Goal: Transaction & Acquisition: Purchase product/service

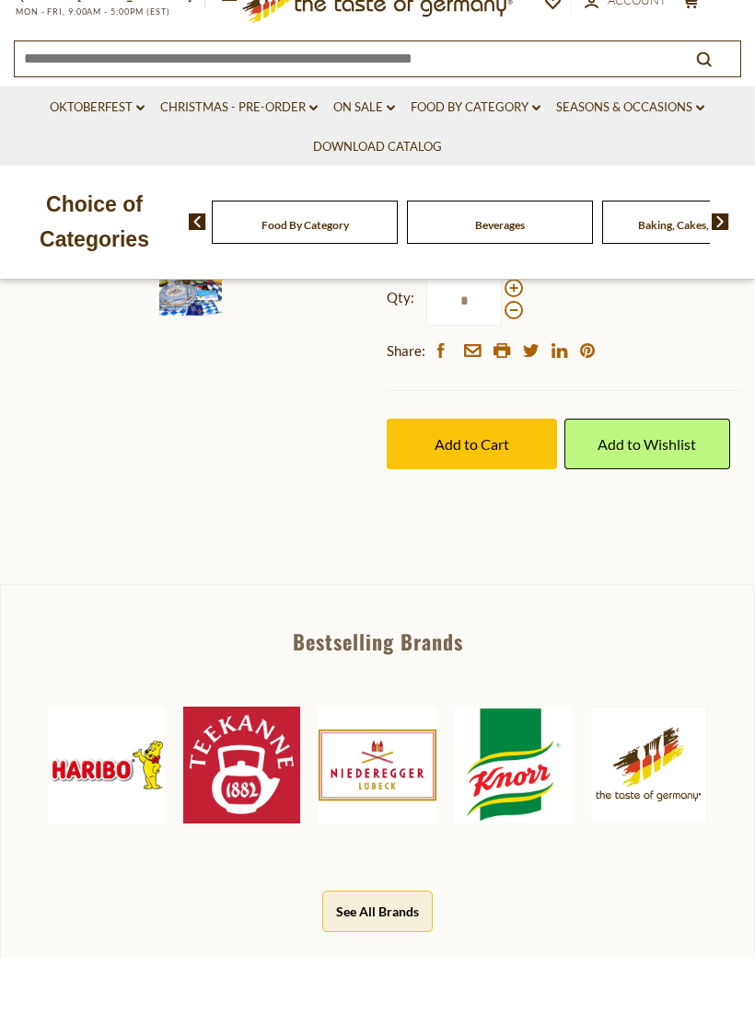
scroll to position [269, 0]
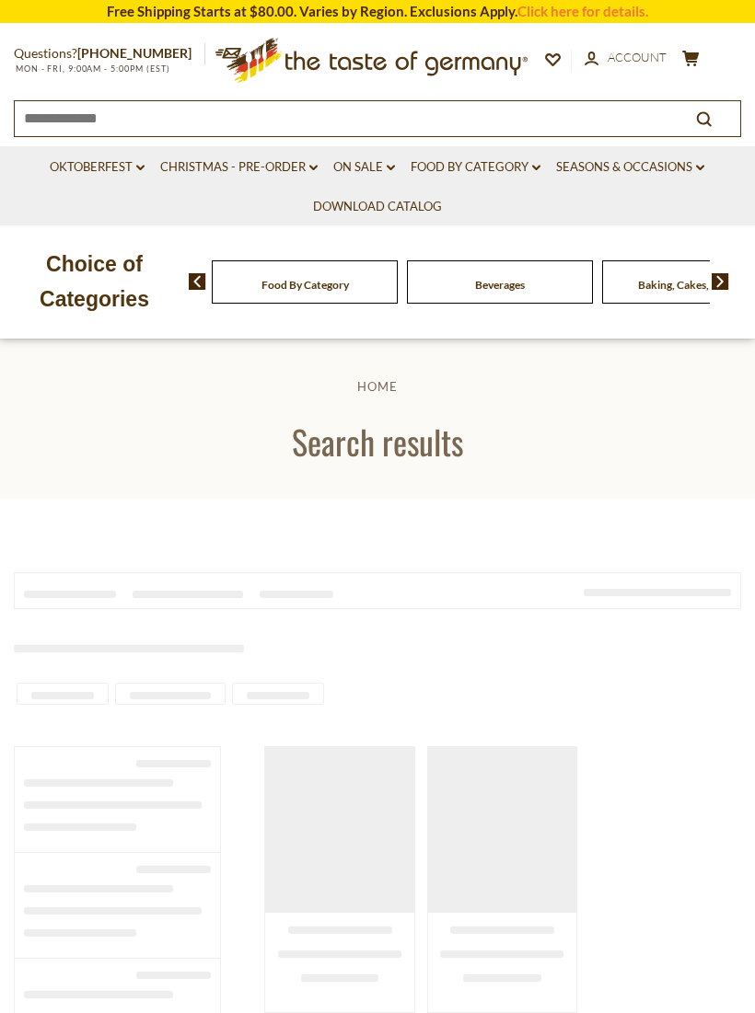
type input "**********"
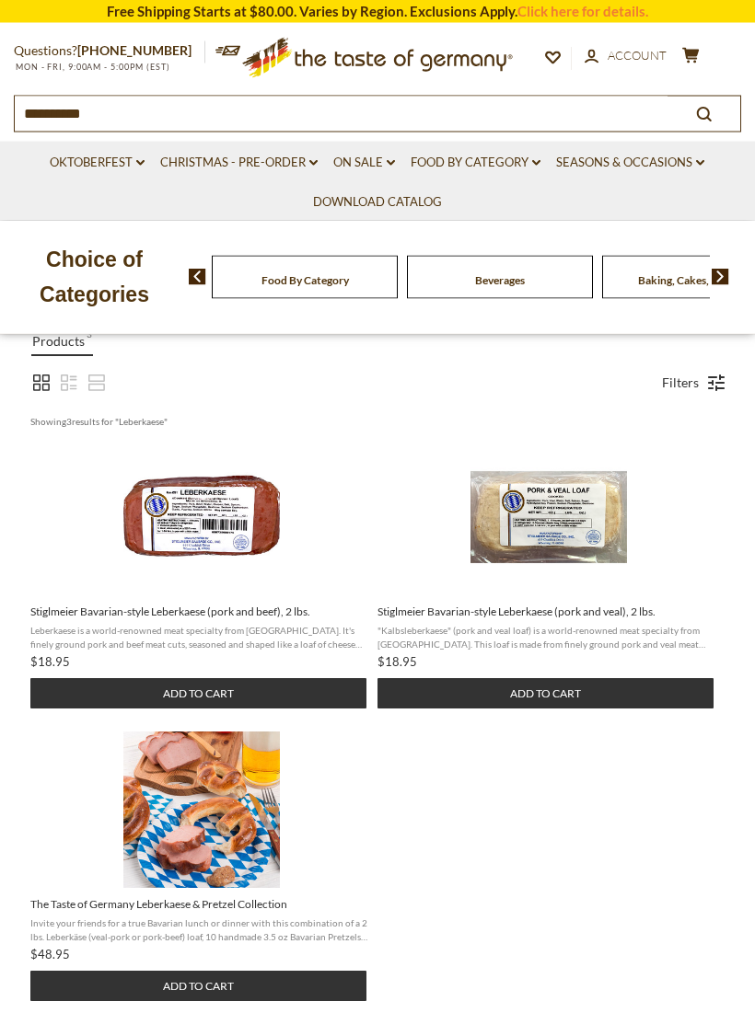
scroll to position [259, 0]
click at [339, 649] on span "Leberkaese is a world-renowned meat specialty from Bavaria. It's finely ground …" at bounding box center [199, 637] width 338 height 26
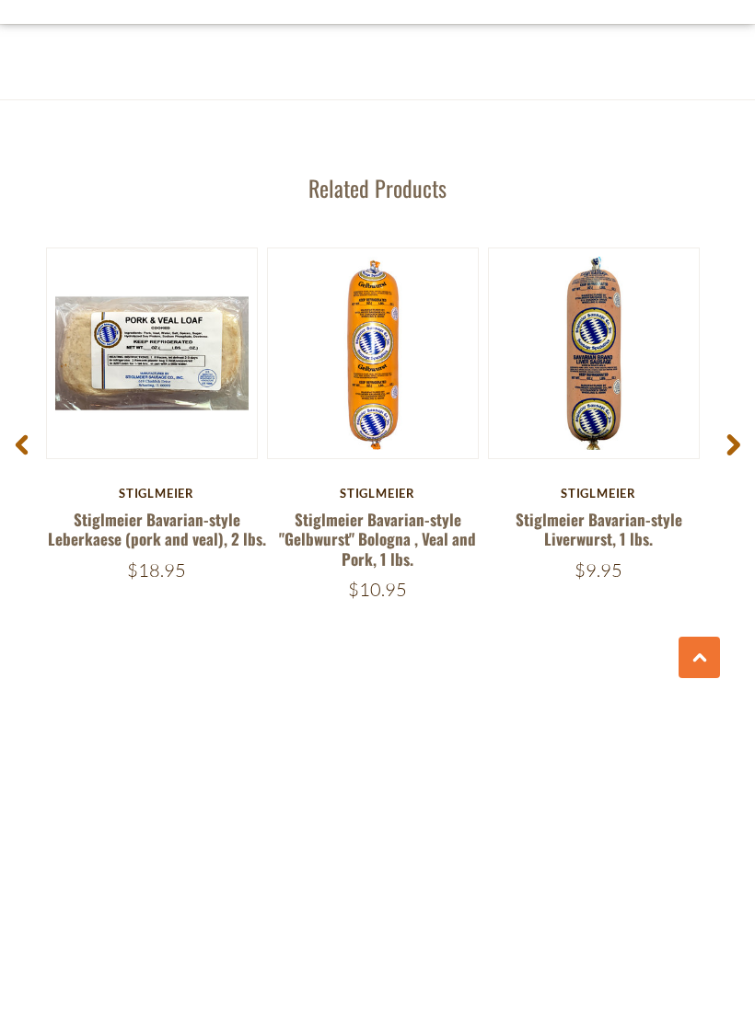
scroll to position [2282, 0]
click at [744, 729] on span at bounding box center [732, 758] width 43 height 58
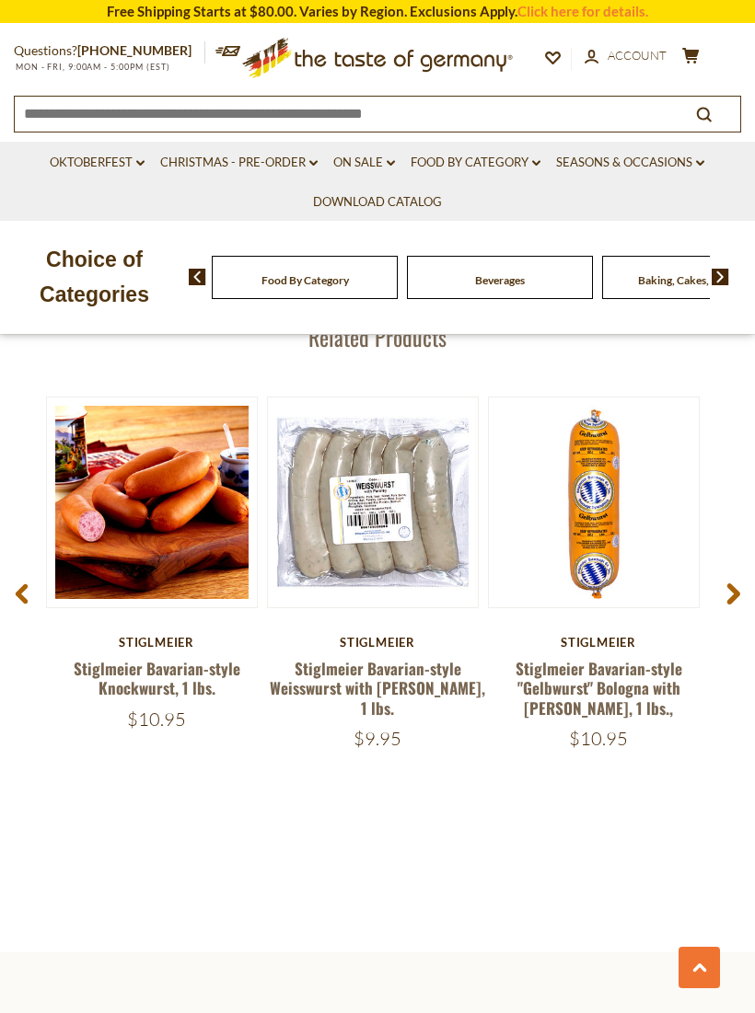
scroll to position [2442, 0]
click at [735, 584] on use at bounding box center [733, 594] width 13 height 21
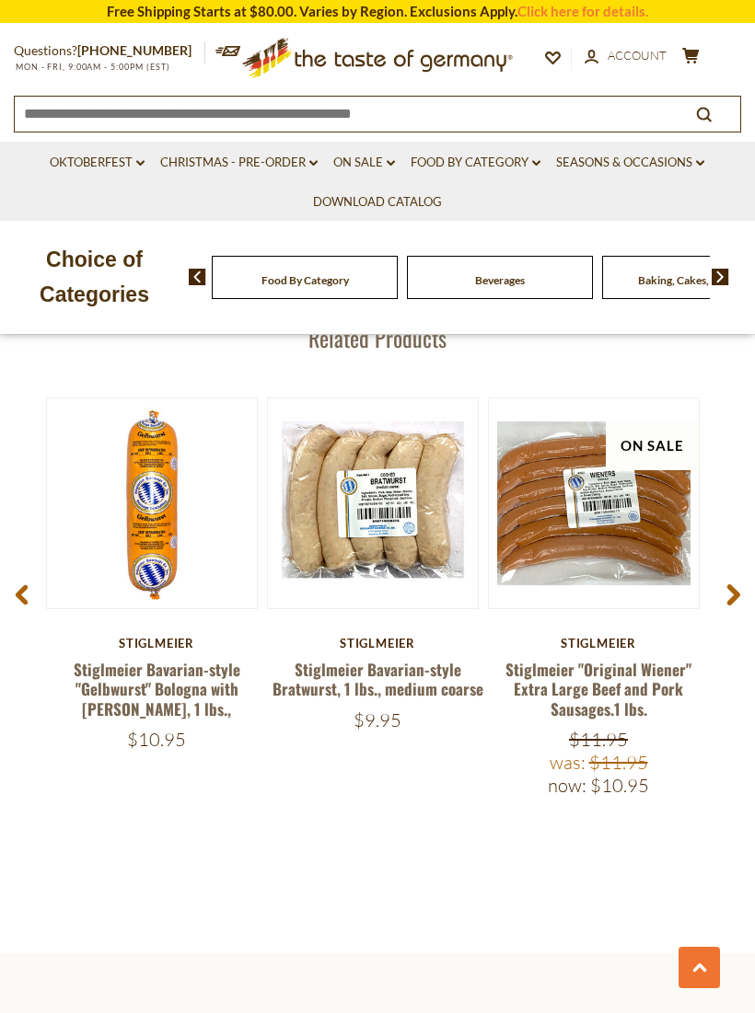
click at [744, 592] on span at bounding box center [732, 598] width 43 height 58
